Goal: Check status

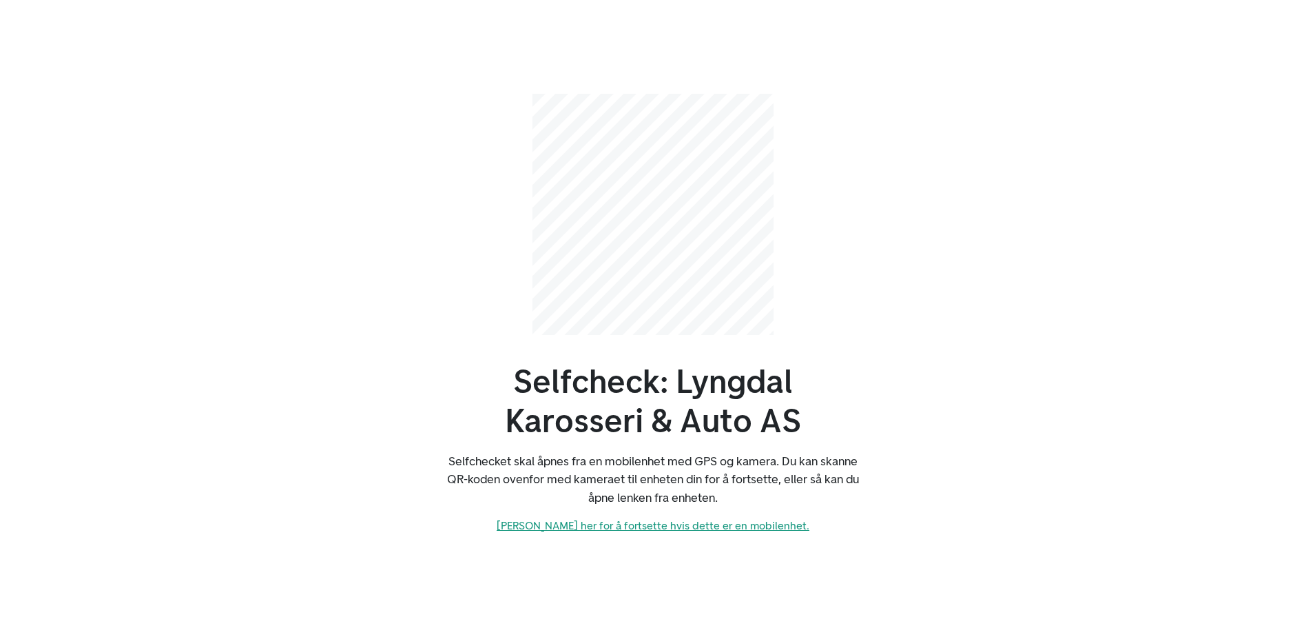
click at [593, 525] on link "[PERSON_NAME] her for å fortsette hvis dette er en mobilenhet." at bounding box center [653, 525] width 313 height 13
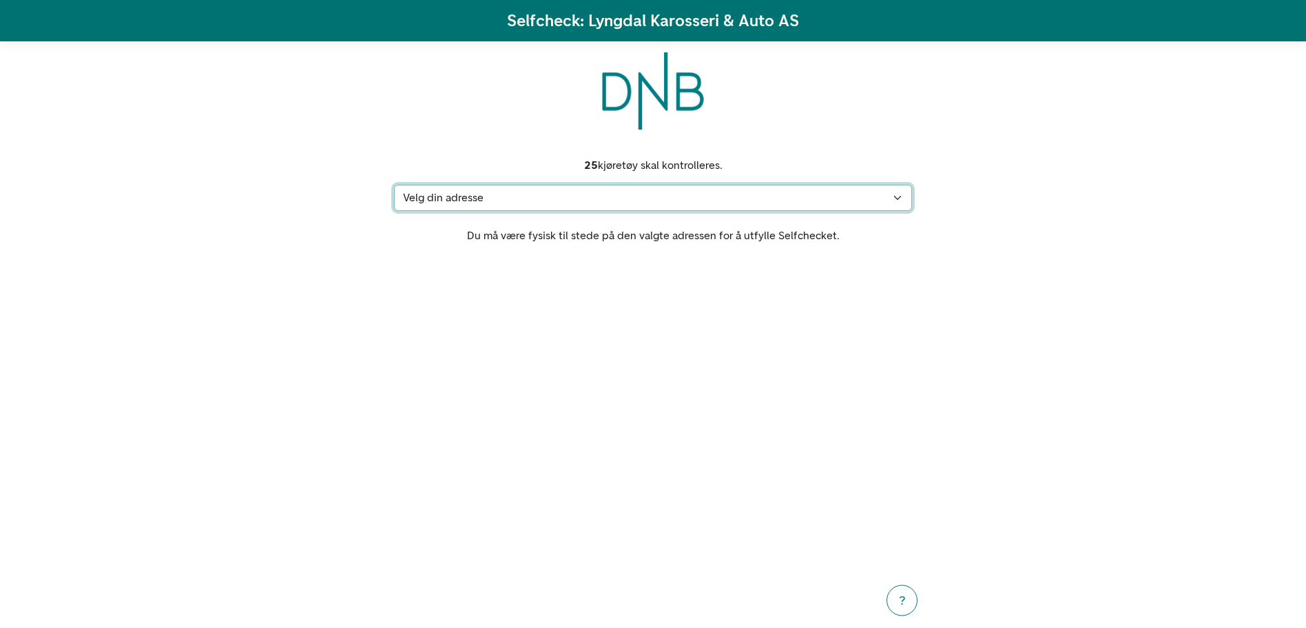
click at [466, 190] on select "Velg din adresse [STREET_ADDRESS] Min adresse mangler" at bounding box center [653, 198] width 518 height 26
select select "6592"
click at [394, 185] on select "Velg din adresse Grønndokkmoen 22, 4580 Lyngdal Min adresse mangler" at bounding box center [653, 198] width 518 height 26
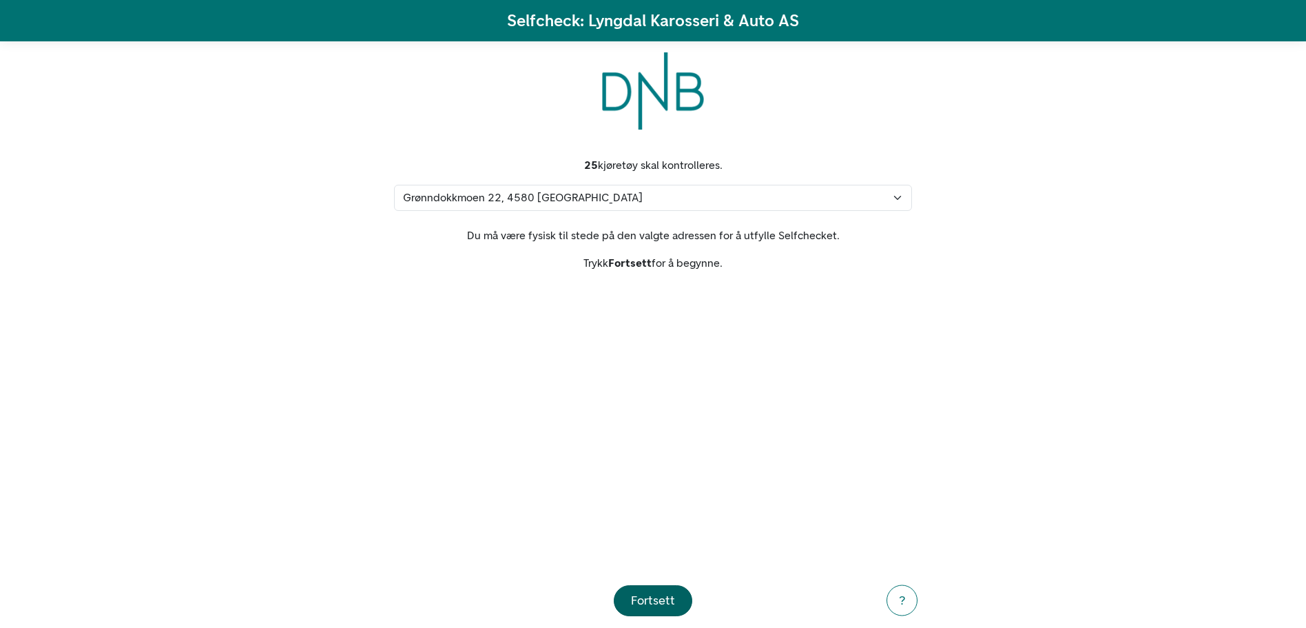
click at [665, 594] on div "Fortsett" at bounding box center [653, 600] width 44 height 19
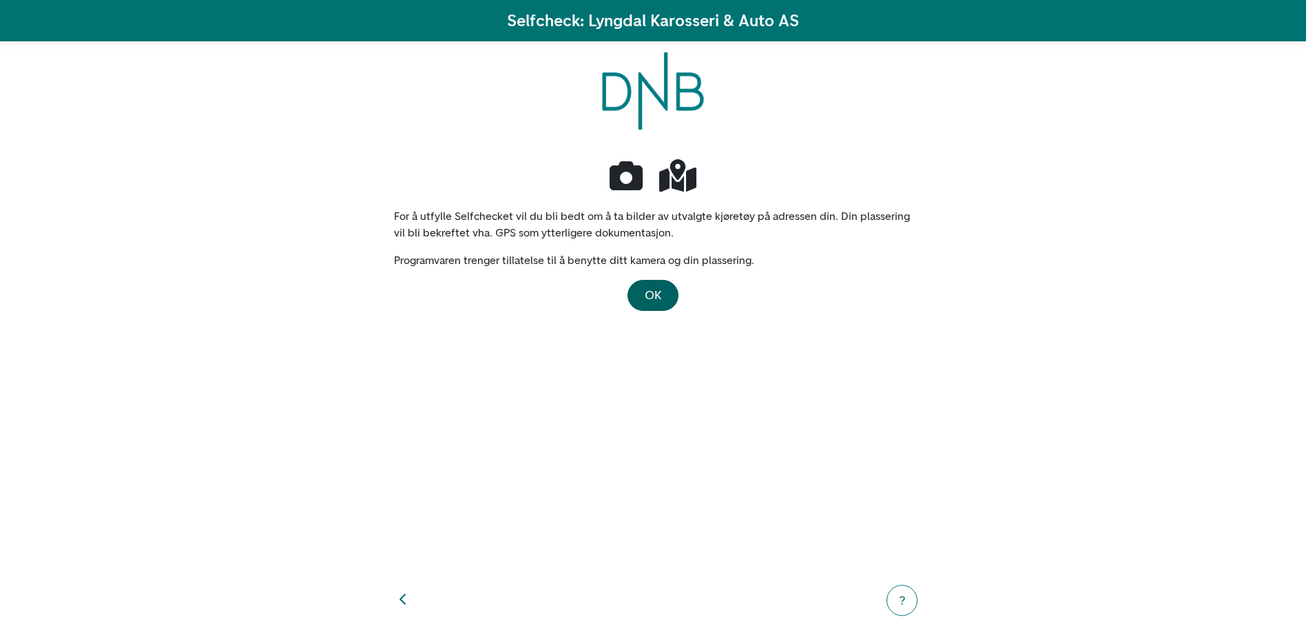
click at [648, 300] on span "OK" at bounding box center [653, 294] width 17 height 15
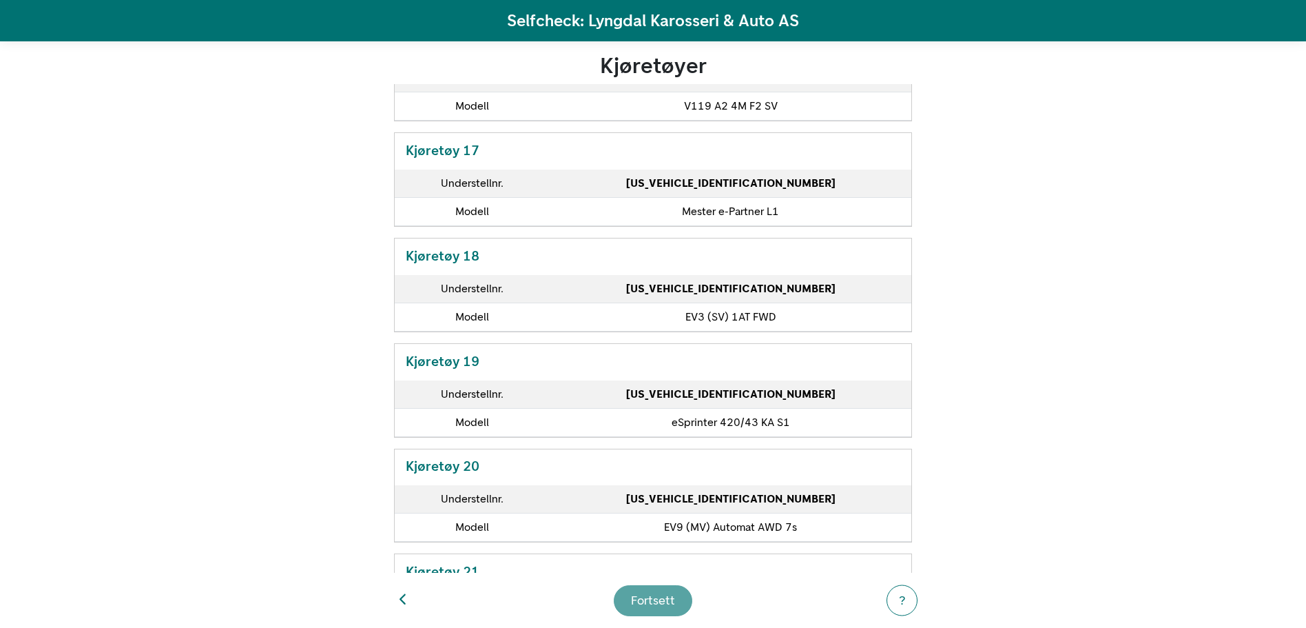
scroll to position [1689, 0]
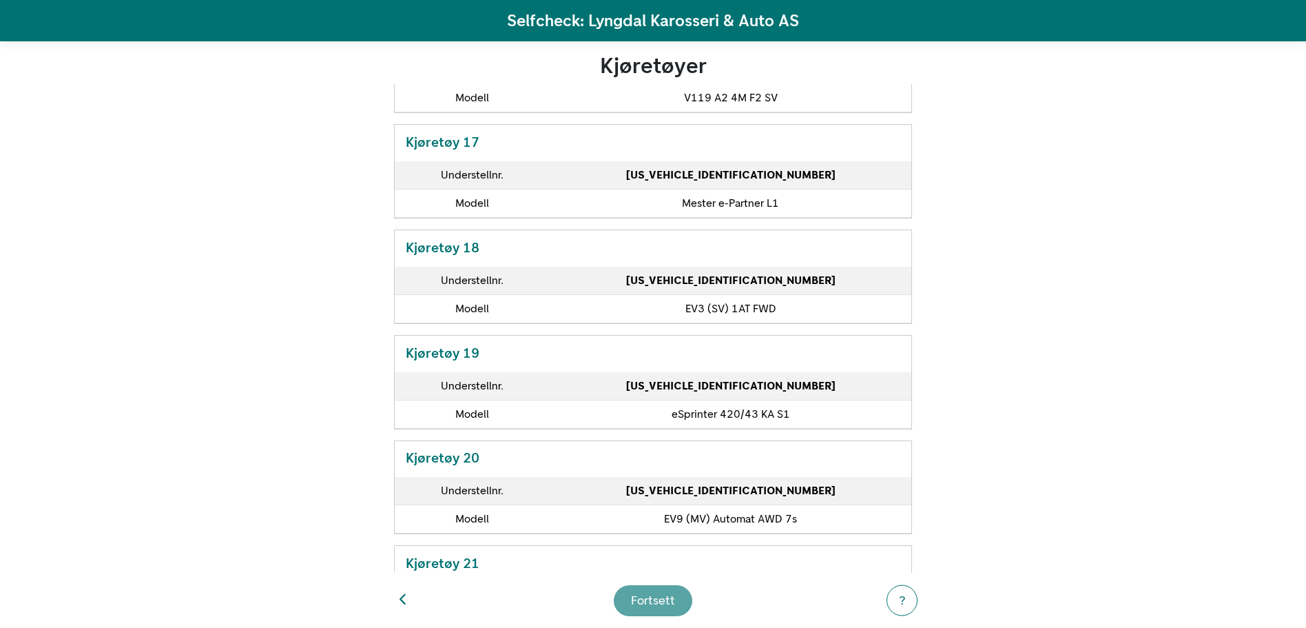
click at [757, 456] on h5 "Kjøretøy 20" at bounding box center [653, 456] width 517 height 31
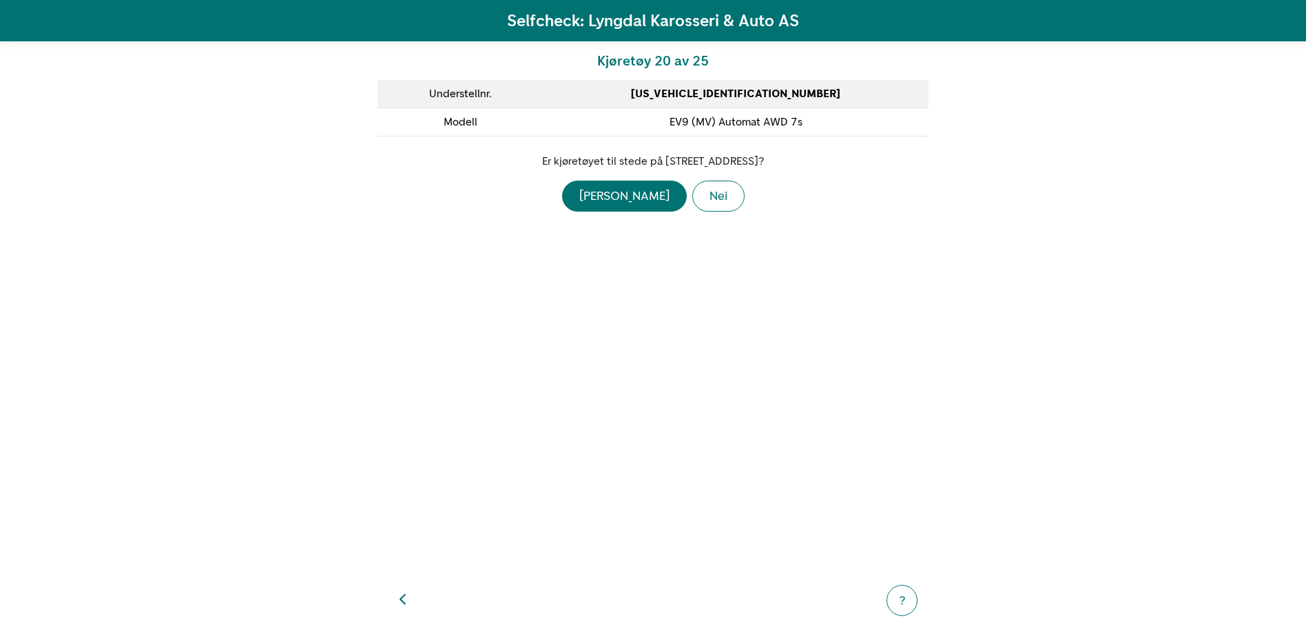
click at [405, 605] on icon "button" at bounding box center [404, 599] width 8 height 12
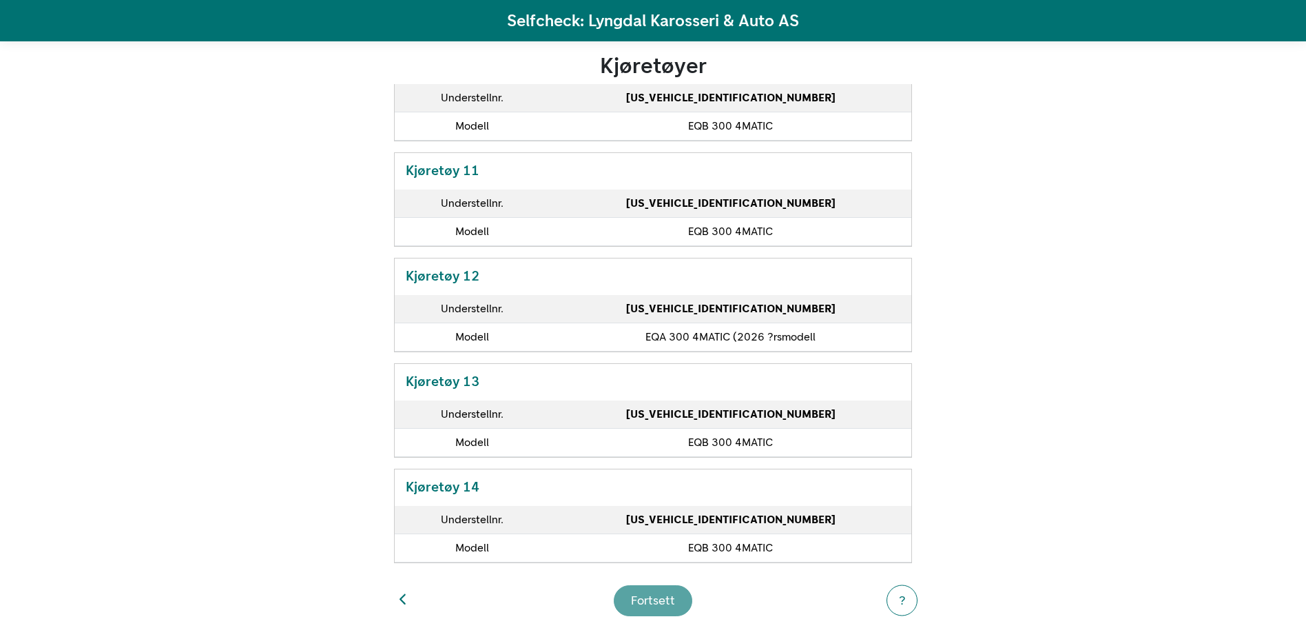
scroll to position [1034, 0]
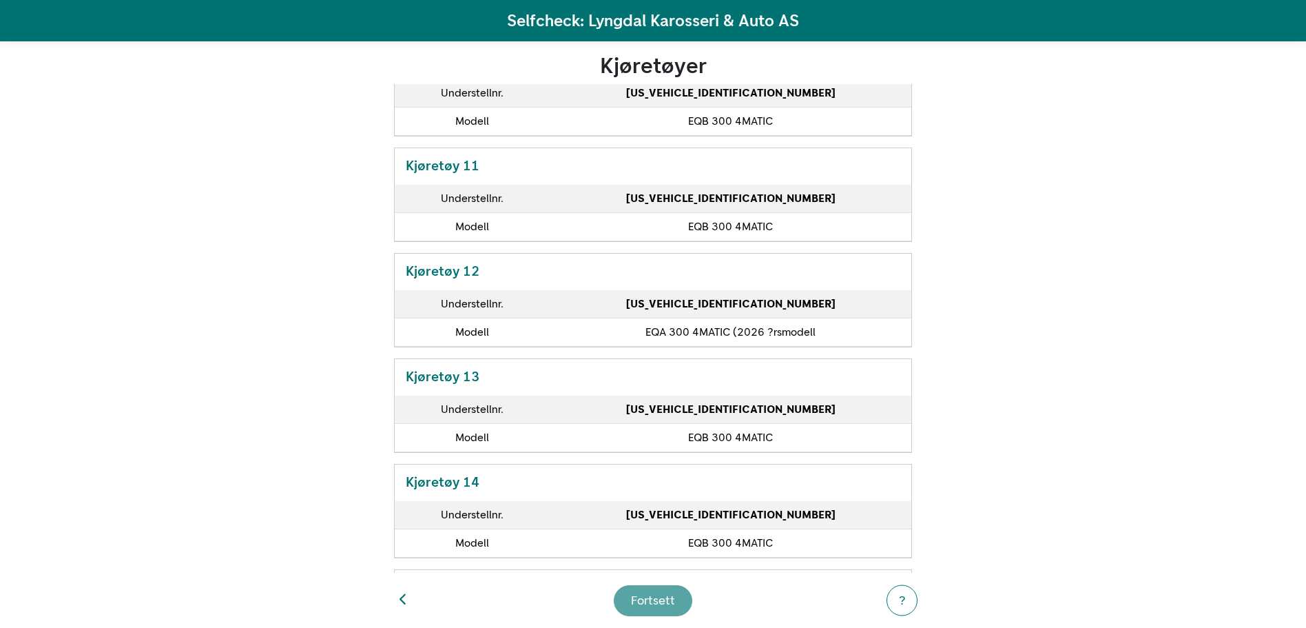
click at [688, 306] on strong "W1N9N0KB1TJ183679" at bounding box center [730, 303] width 209 height 13
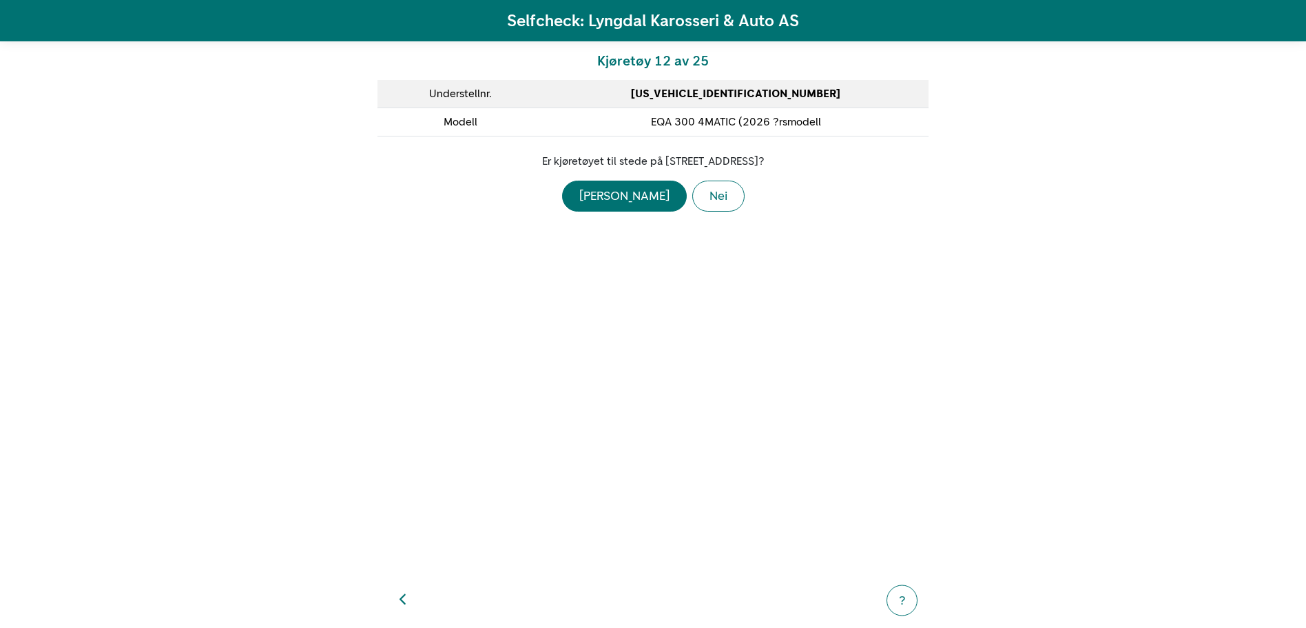
click at [688, 306] on div "Kjøretøy 12 av 25 Understellnr. W1N9N0KB1TJ183679 Modell EQA 300 4MATIC (2026 ?…" at bounding box center [653, 306] width 551 height 531
click at [719, 92] on strong "W1N9N0KB1TJ183679" at bounding box center [735, 93] width 209 height 13
copy strong "W1N9N0KB1TJ183679"
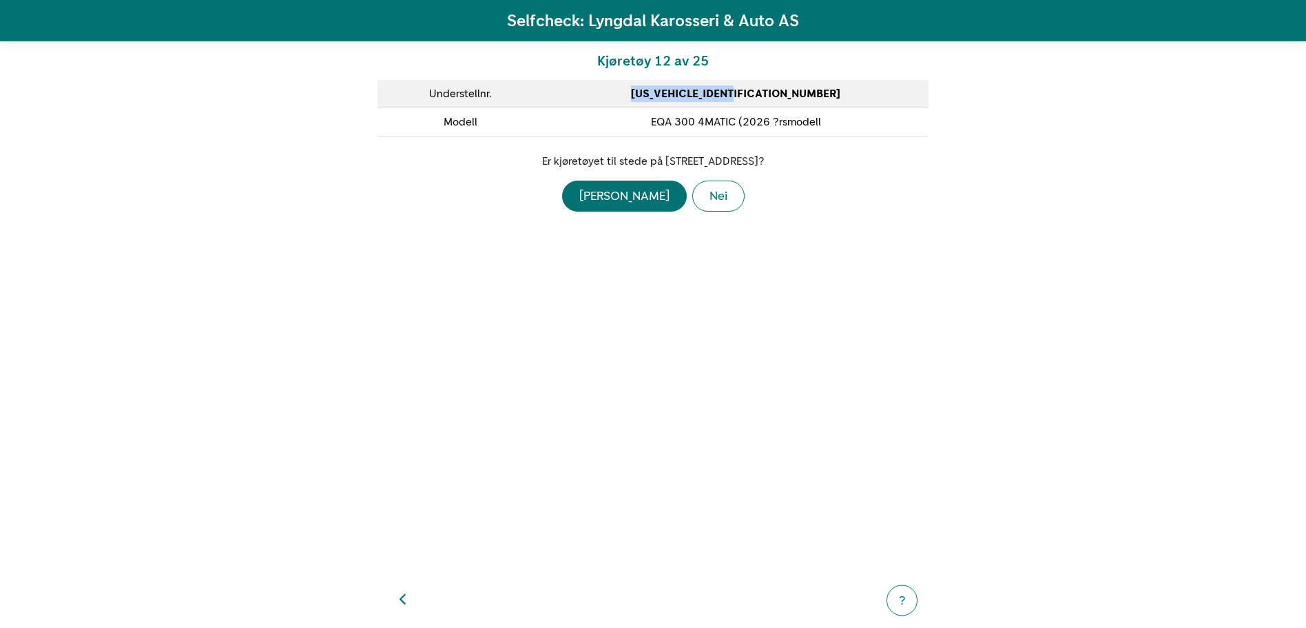
copy strong "W1N9N0KB1TJ183679"
click at [396, 597] on button "button" at bounding box center [404, 601] width 30 height 30
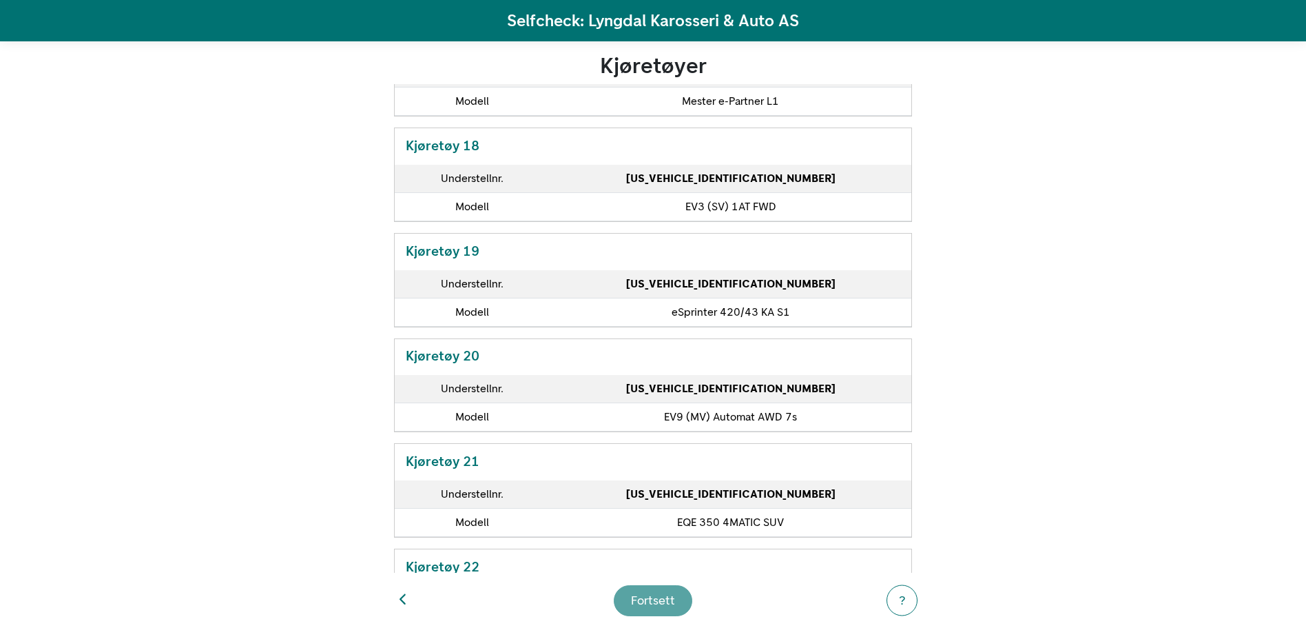
scroll to position [1791, 0]
